Goal: Task Accomplishment & Management: Manage account settings

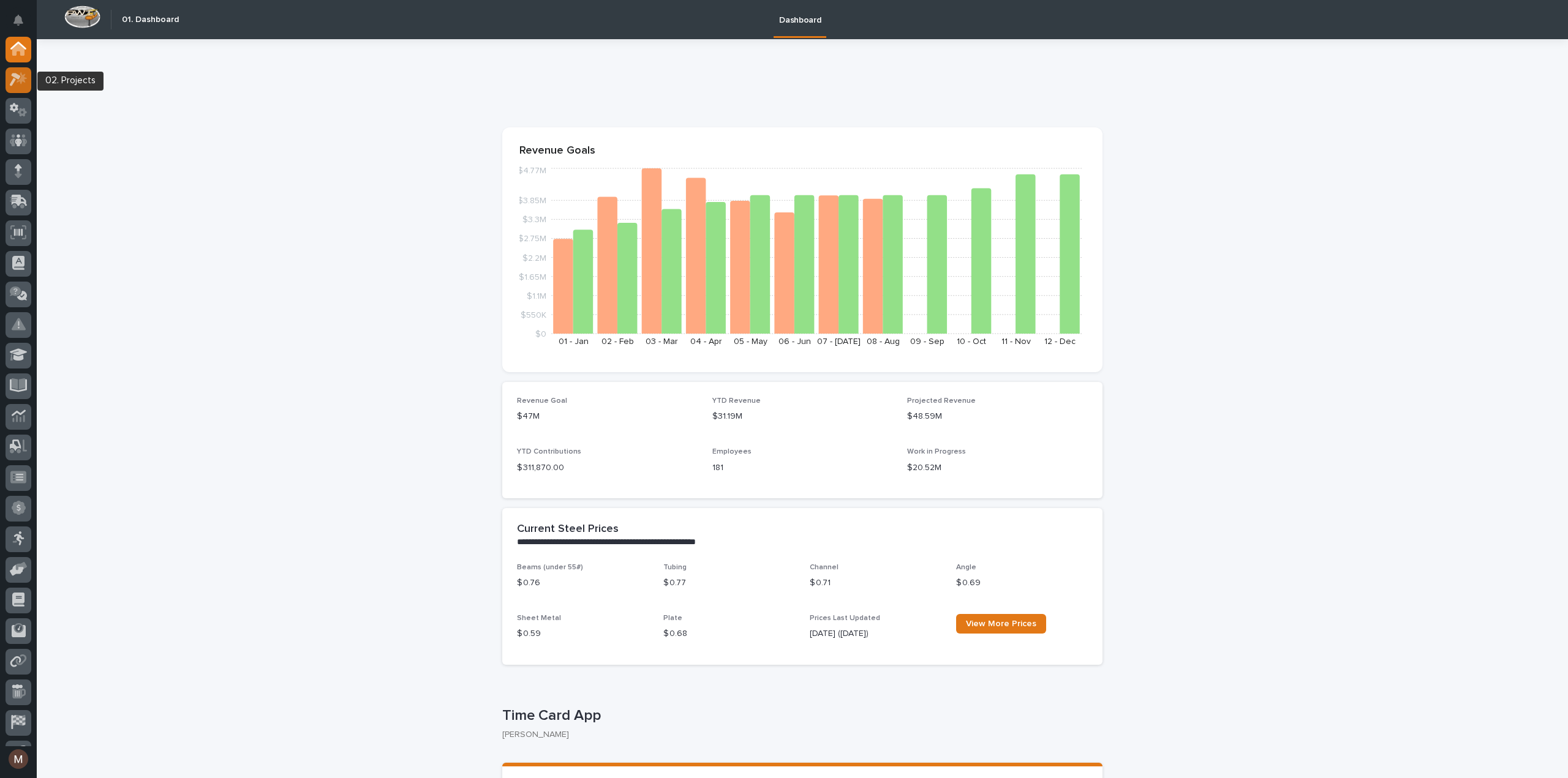
click at [15, 74] on icon at bounding box center [15, 80] width 11 height 14
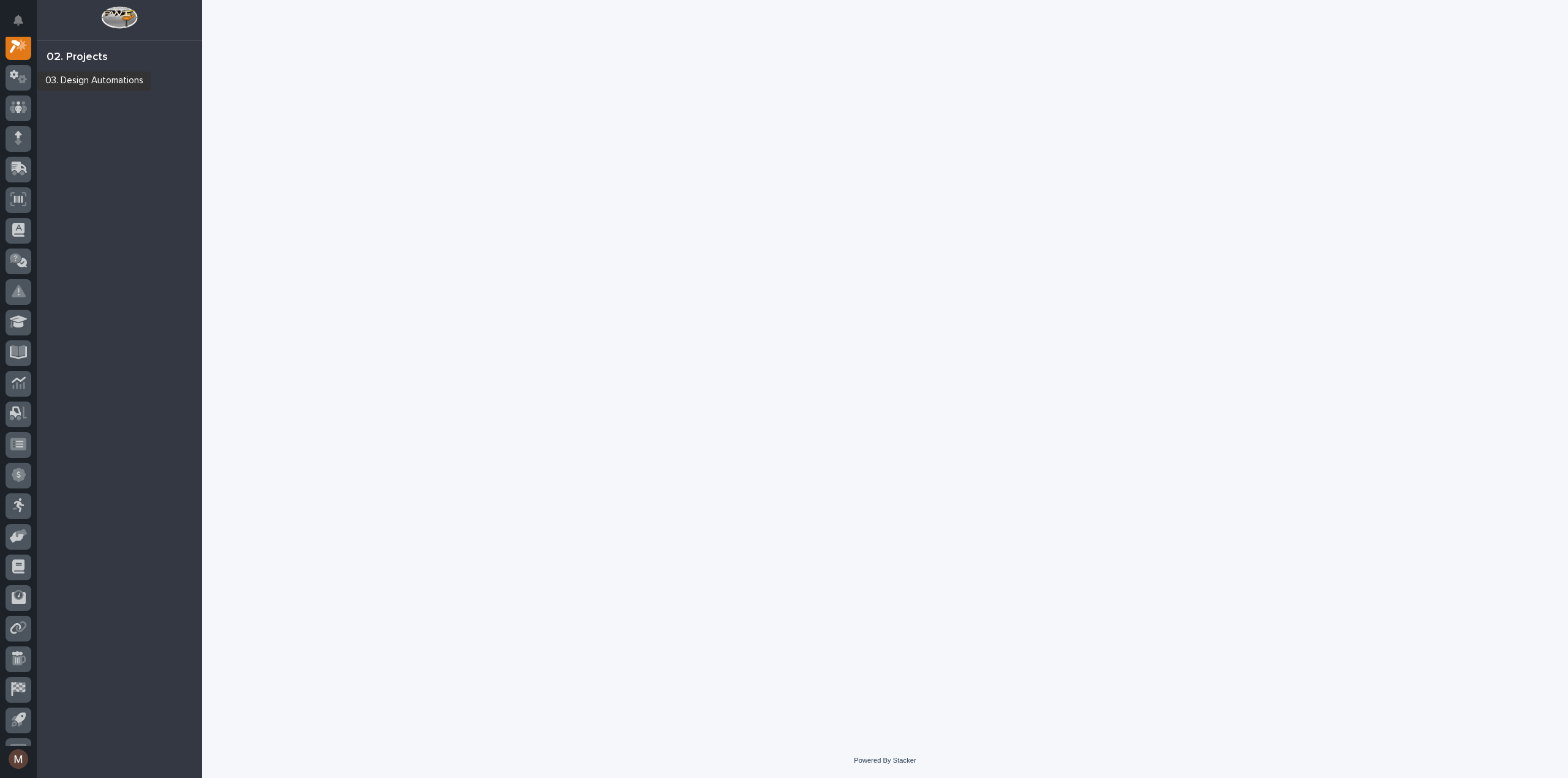
scroll to position [31, 0]
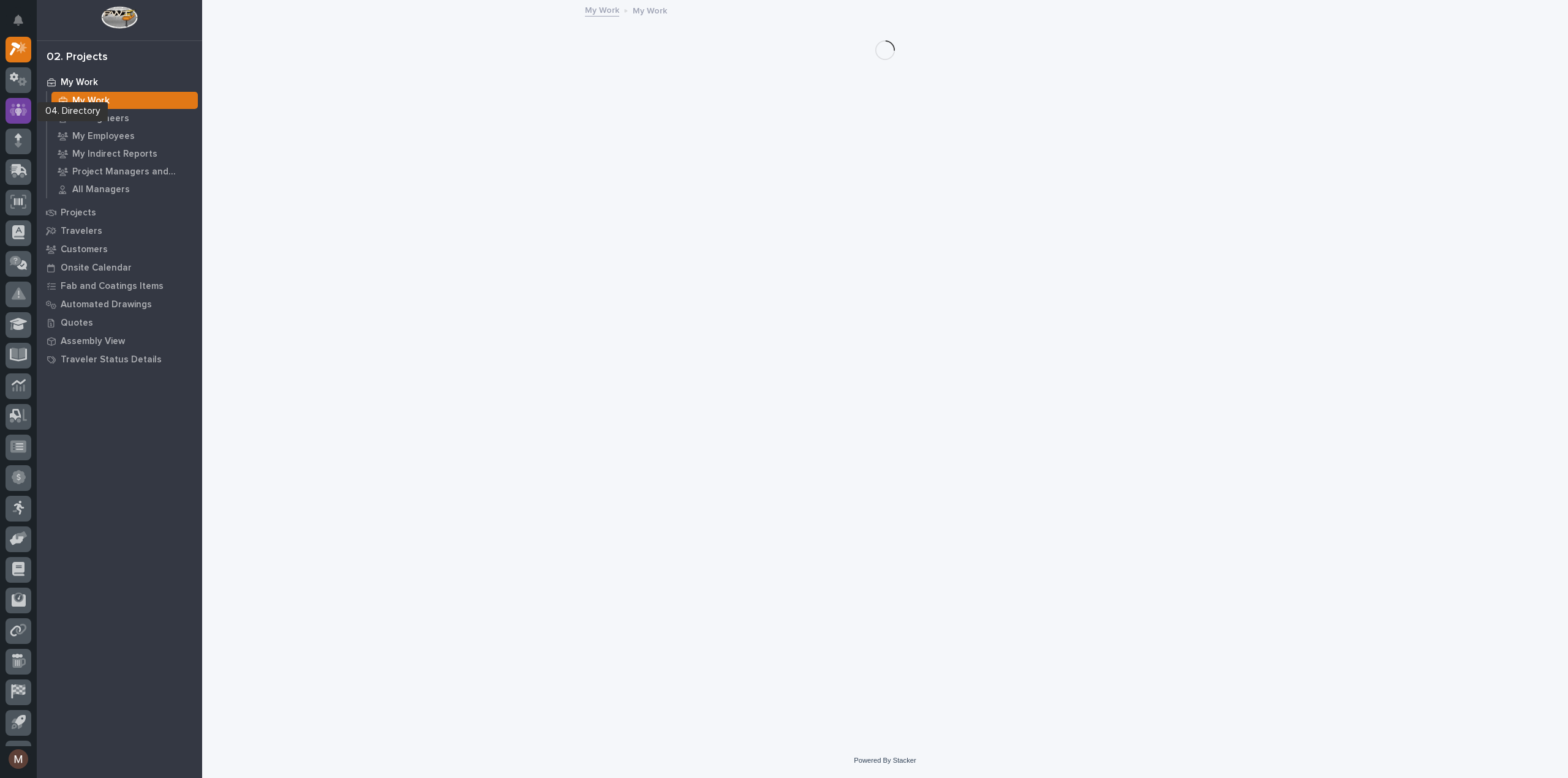
click at [17, 105] on icon at bounding box center [18, 110] width 7 height 12
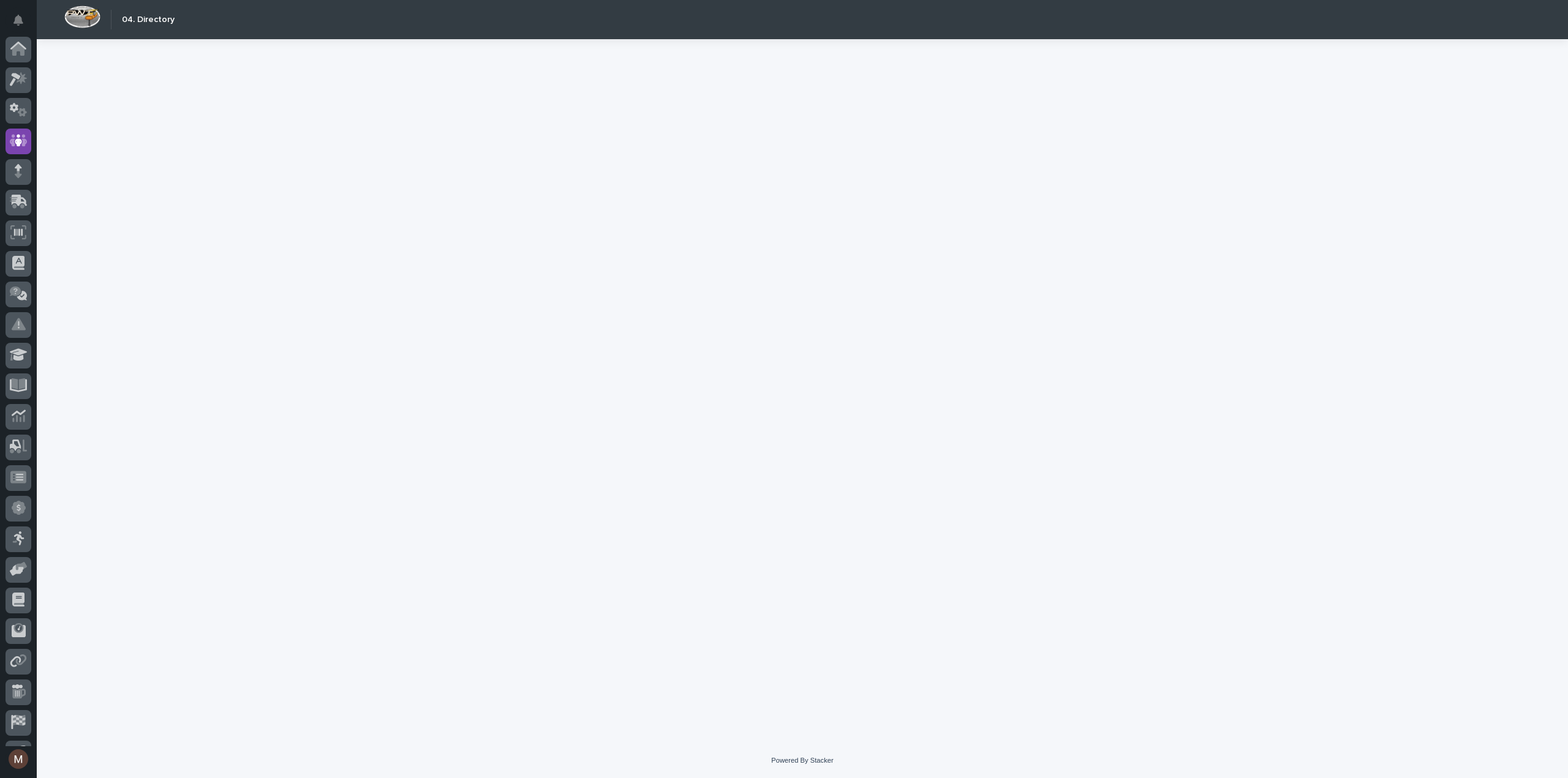
scroll to position [86, 0]
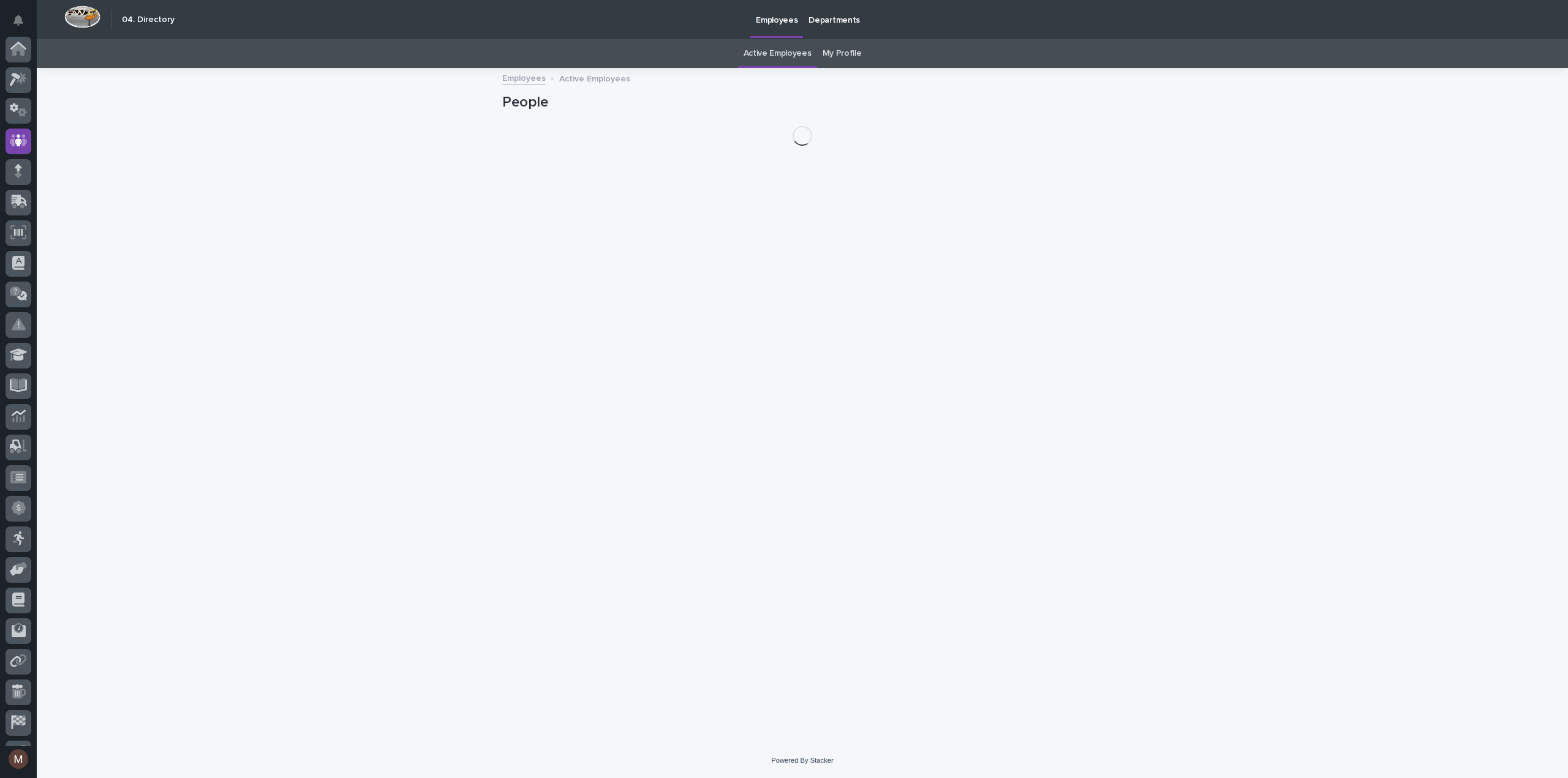
scroll to position [86, 0]
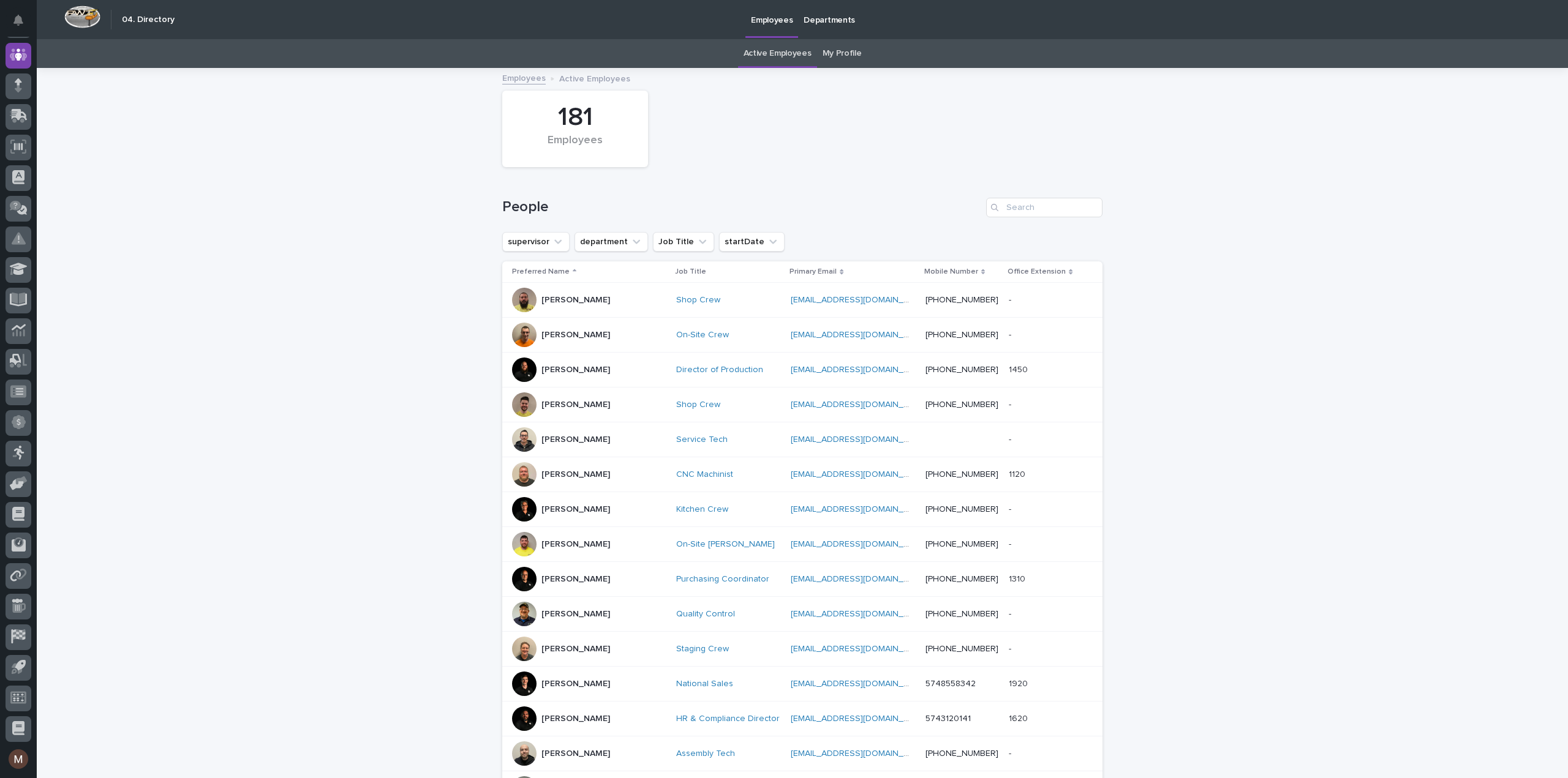
click at [851, 54] on link "My Profile" at bounding box center [842, 53] width 39 height 28
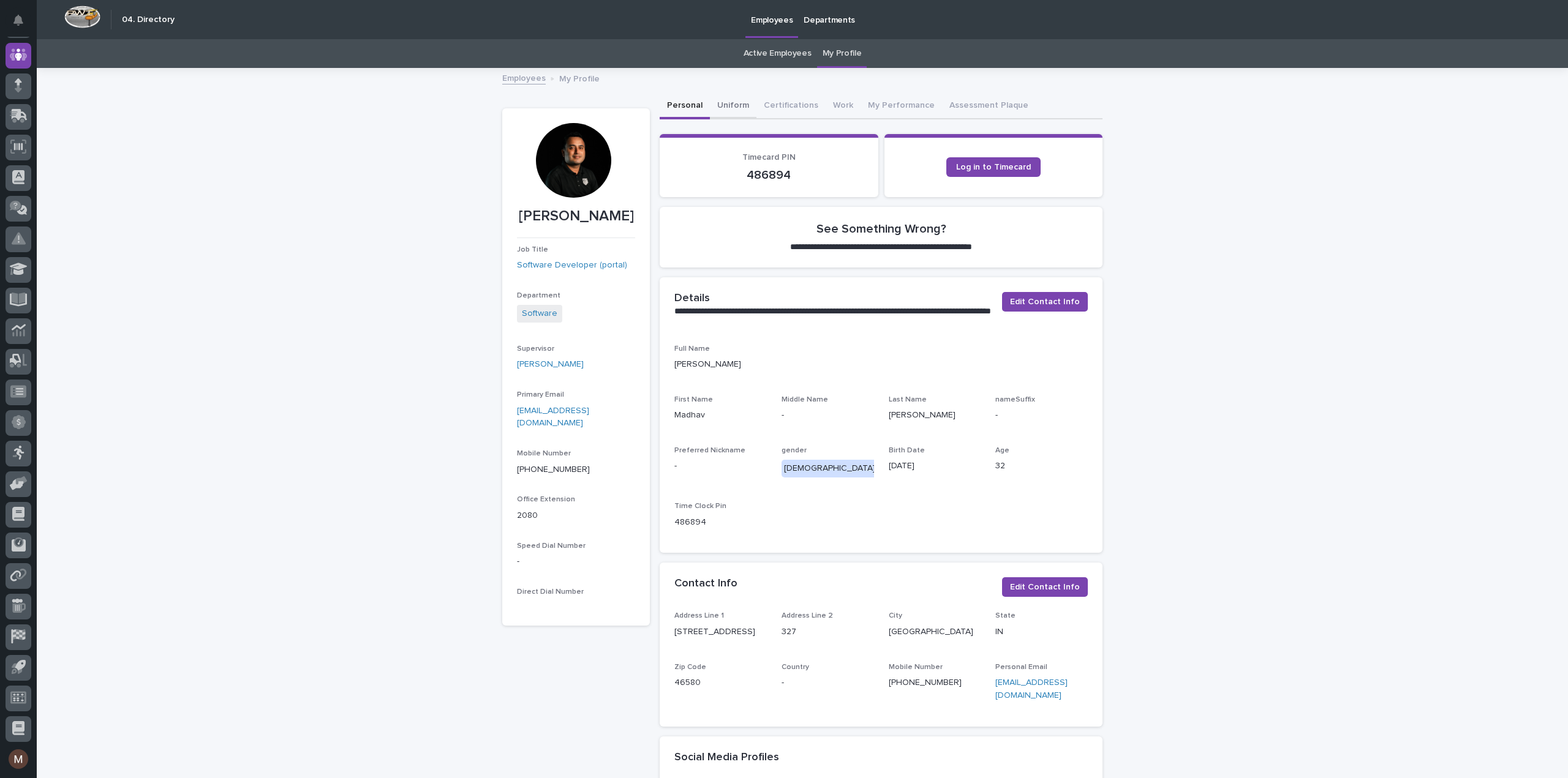
click at [728, 110] on button "Uniform" at bounding box center [733, 106] width 46 height 26
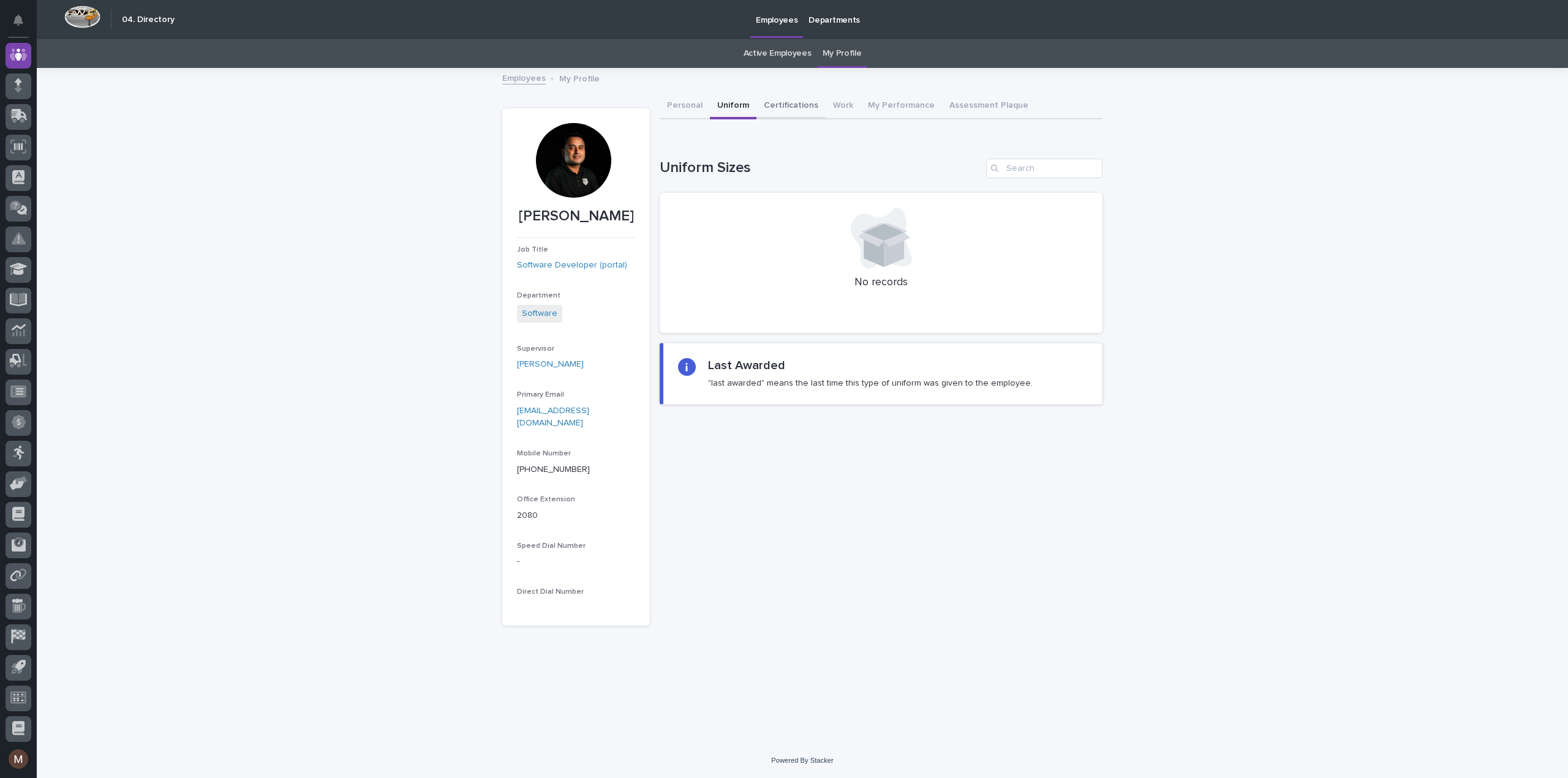
click at [778, 105] on button "Certifications" at bounding box center [790, 106] width 69 height 26
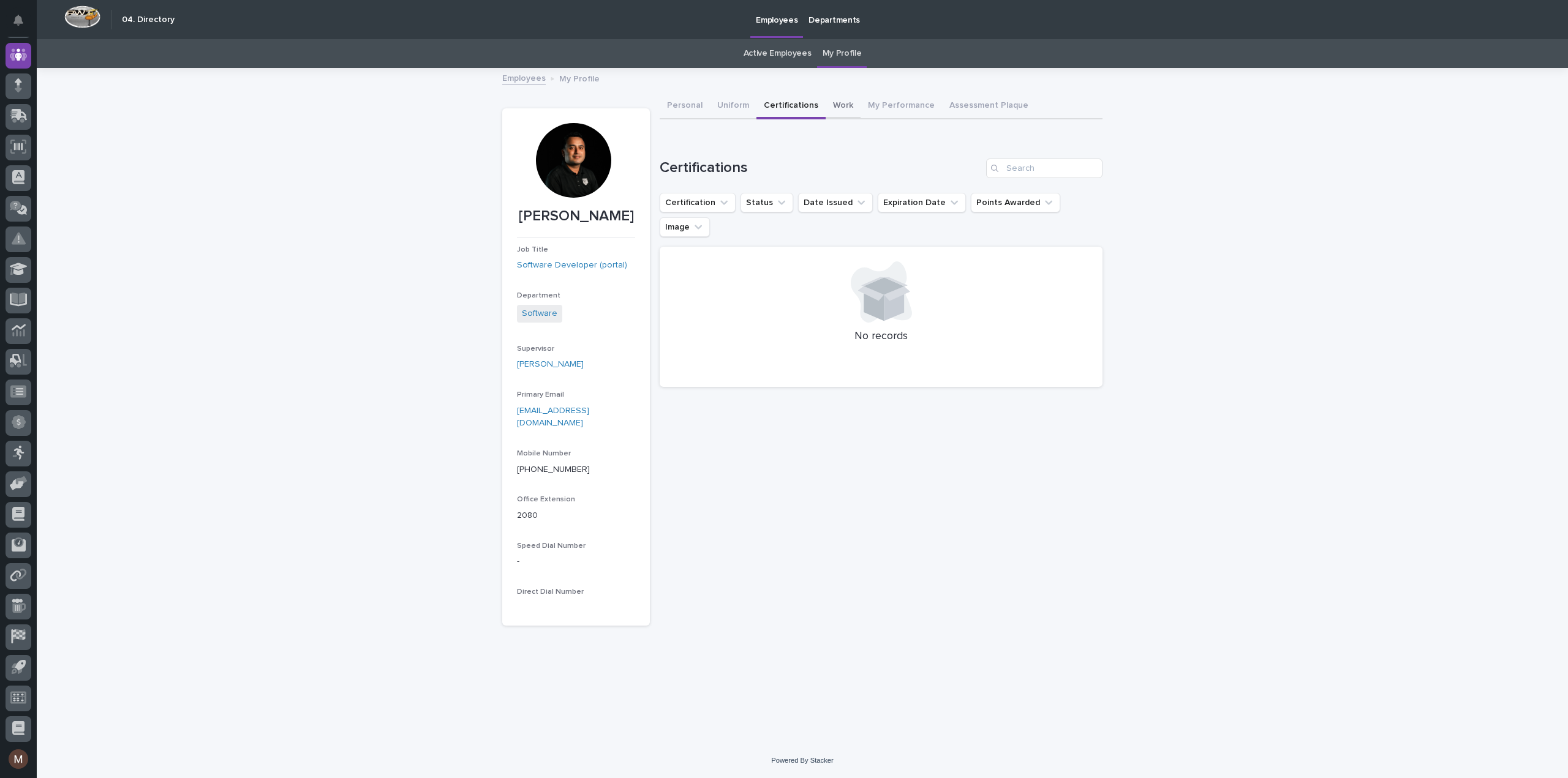
click at [846, 106] on button "Work" at bounding box center [842, 106] width 35 height 26
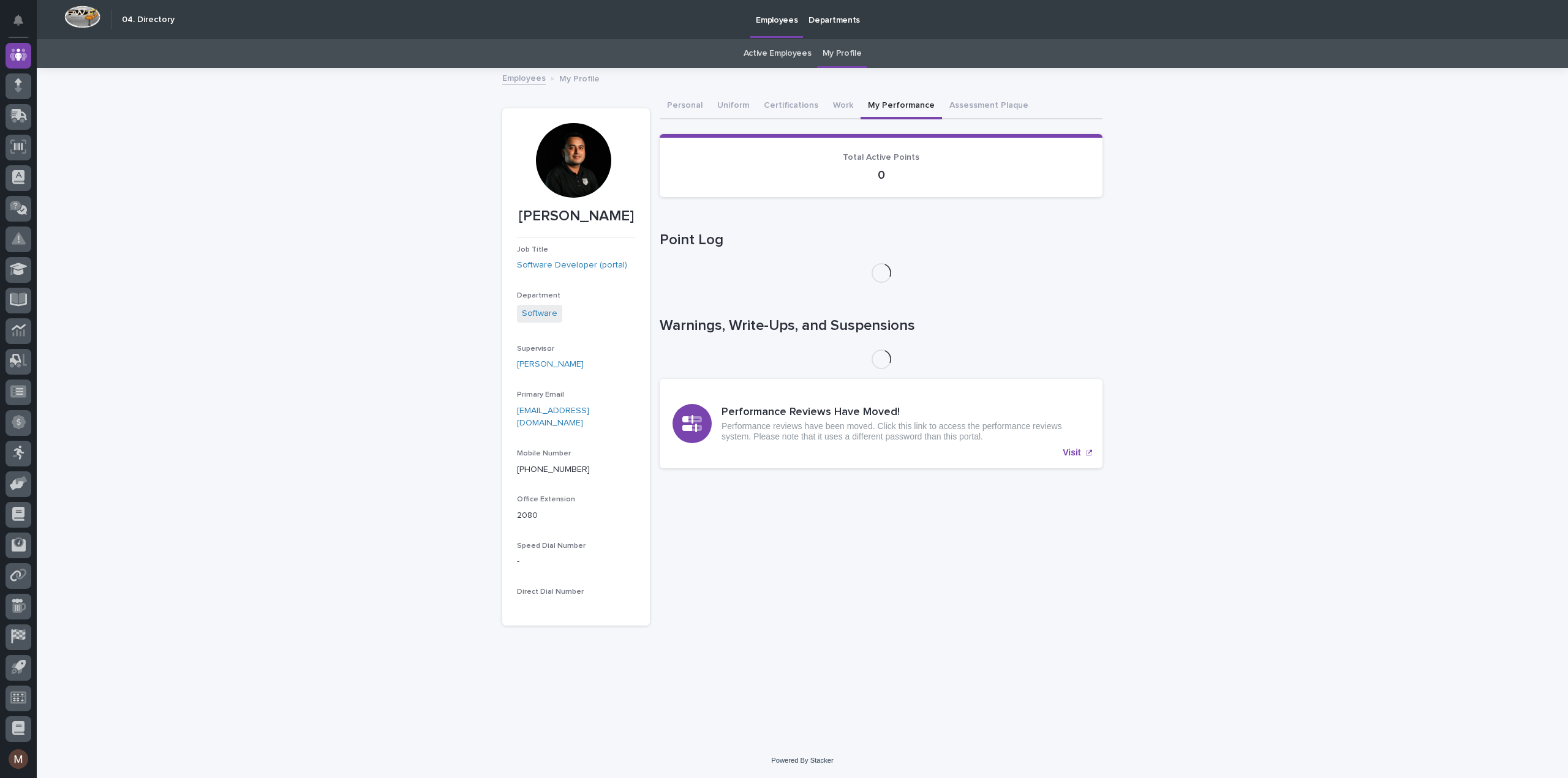
click at [868, 103] on button "My Performance" at bounding box center [901, 106] width 81 height 26
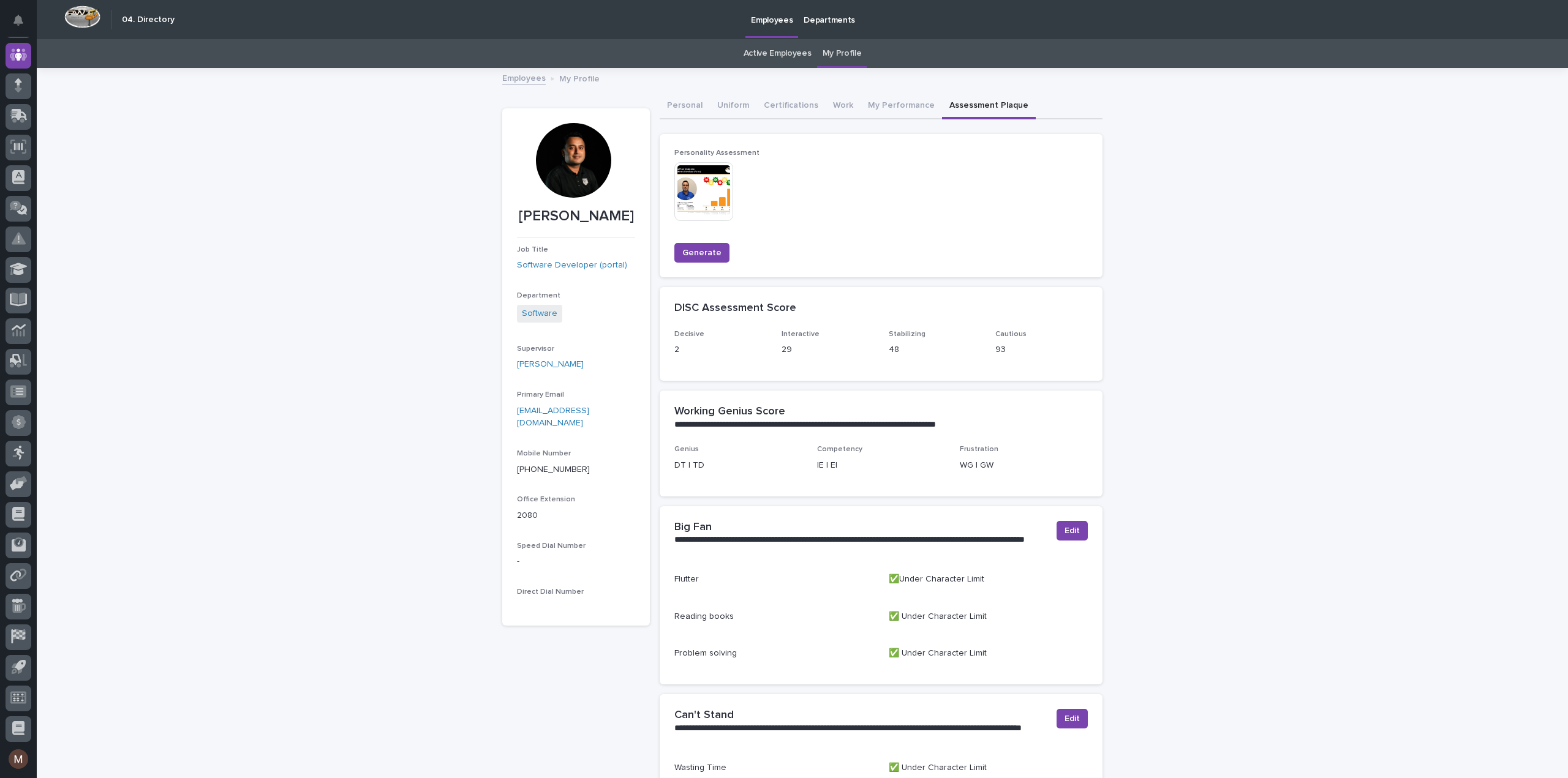
click at [953, 103] on button "Assessment Plaque" at bounding box center [989, 106] width 93 height 26
click at [897, 107] on button "My Performance" at bounding box center [901, 106] width 81 height 26
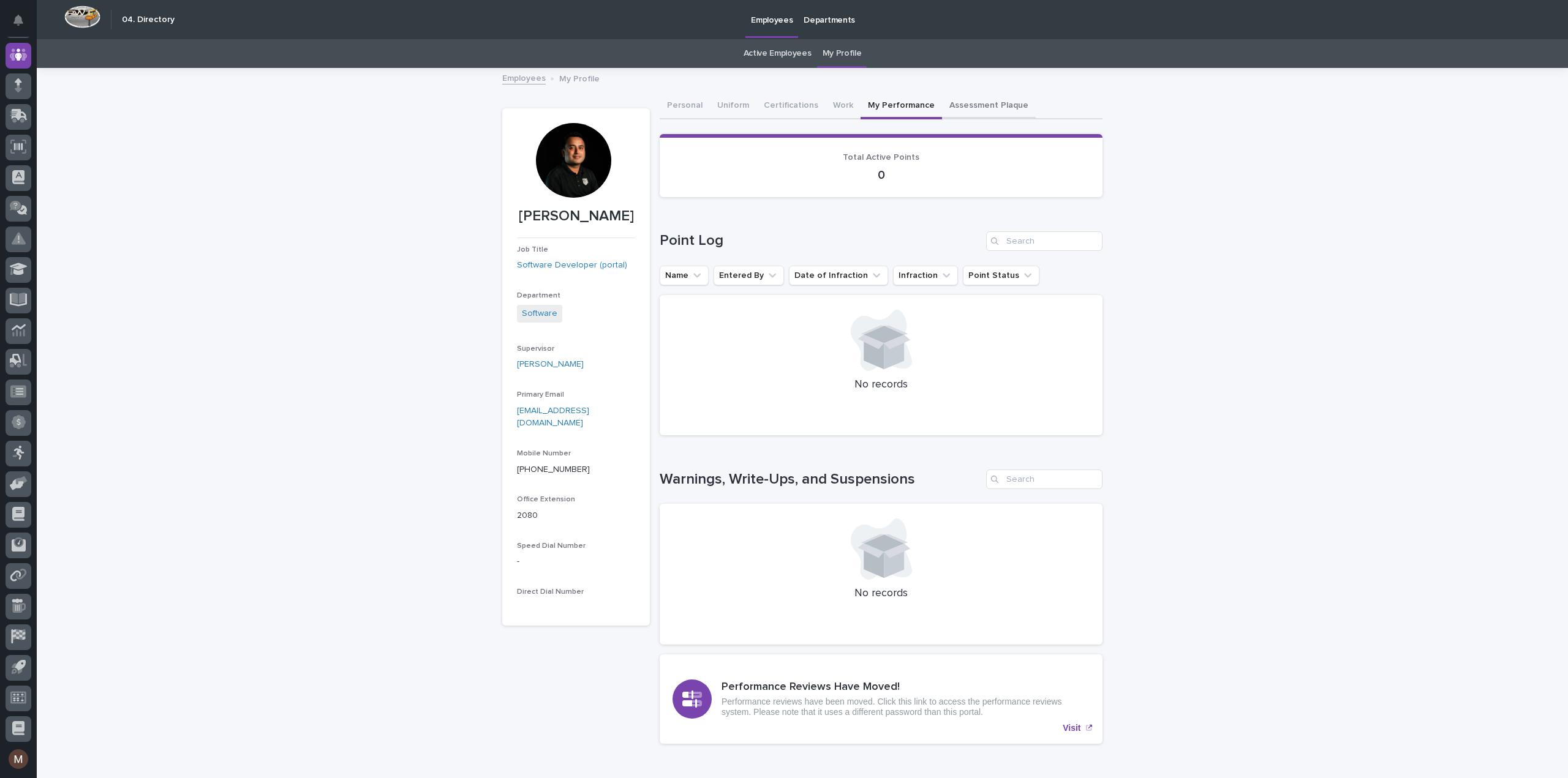
click at [963, 104] on button "Assessment Plaque" at bounding box center [989, 106] width 93 height 26
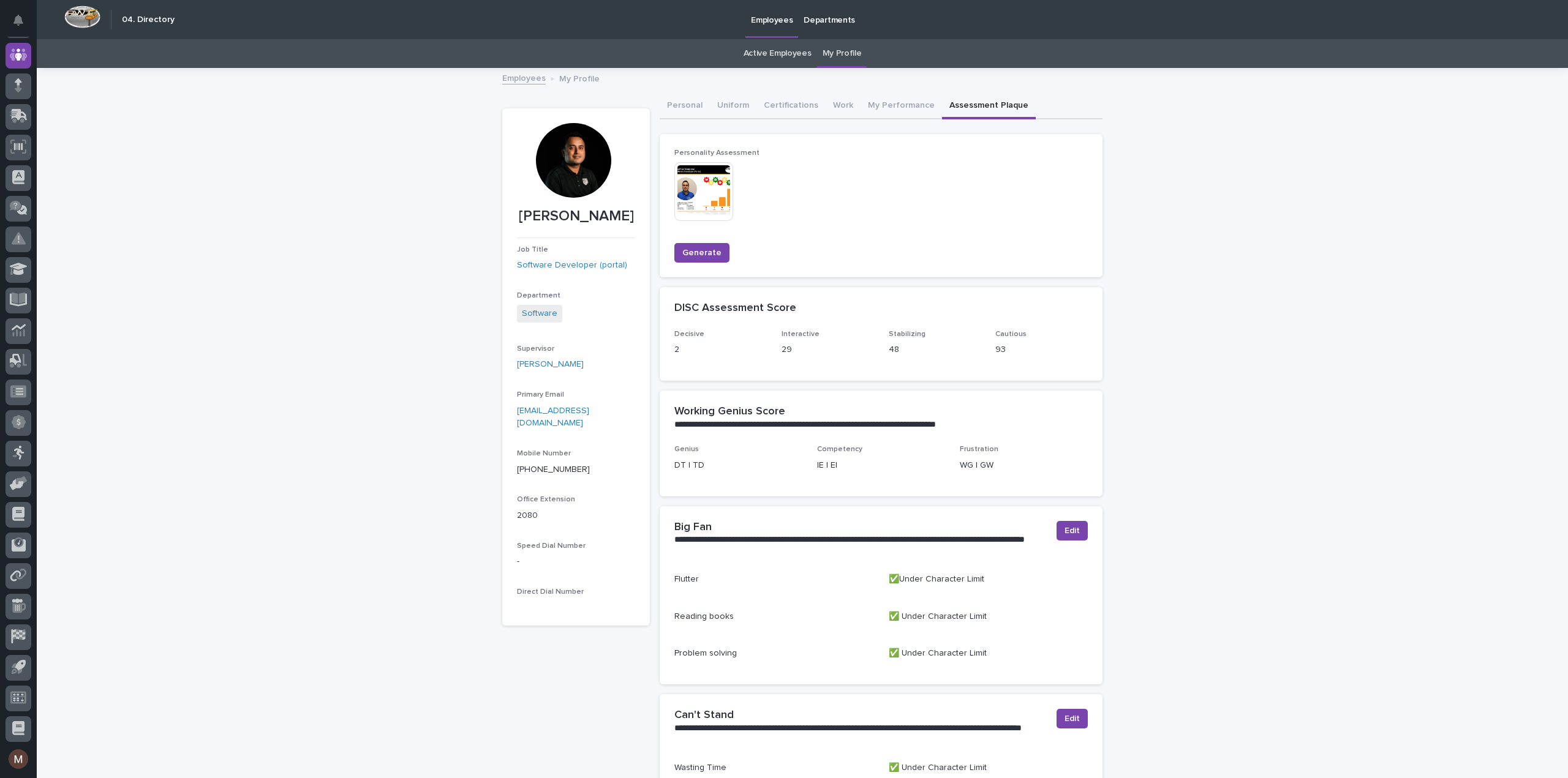
click at [571, 169] on div at bounding box center [573, 161] width 75 height 75
click at [830, 104] on button "Work" at bounding box center [842, 106] width 35 height 26
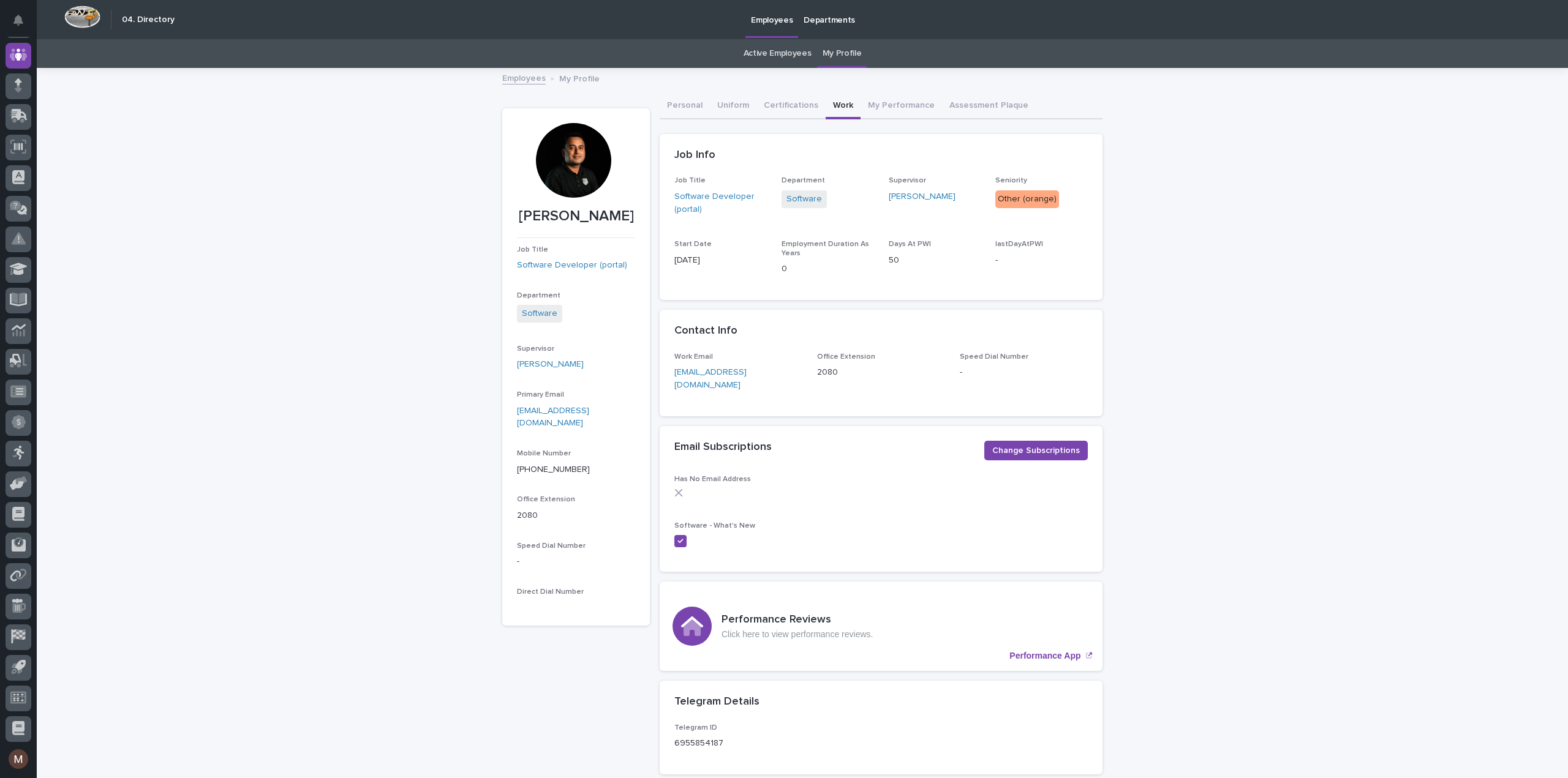
drag, startPoint x: 563, startPoint y: 178, endPoint x: 371, endPoint y: 122, distance: 200.0
click at [371, 122] on div "Loading... Saving… Loading... Saving… [PERSON_NAME] [PERSON_NAME] Job Title Sof…" at bounding box center [802, 457] width 1531 height 776
